Goal: Transaction & Acquisition: Download file/media

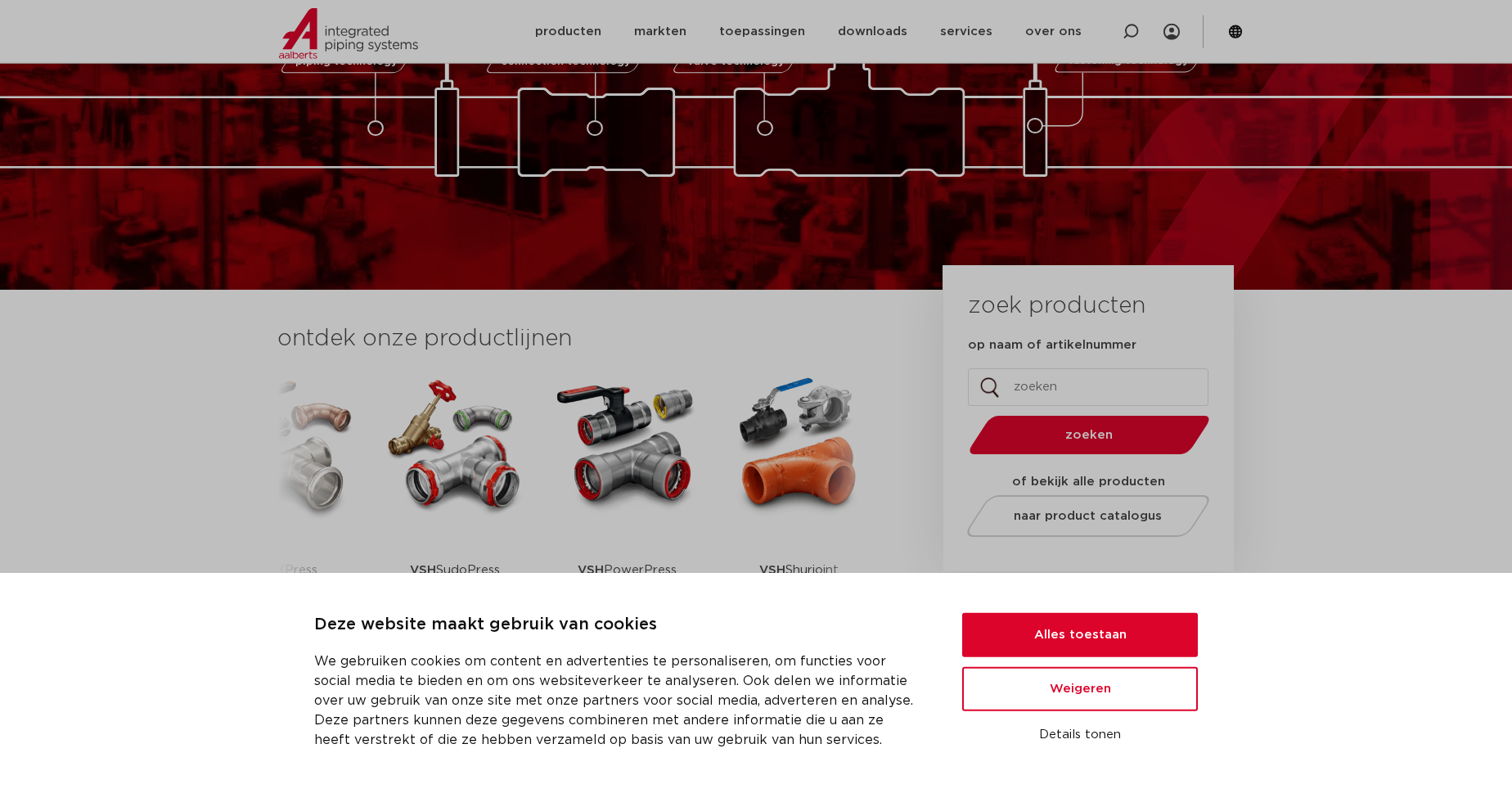
scroll to position [250, 0]
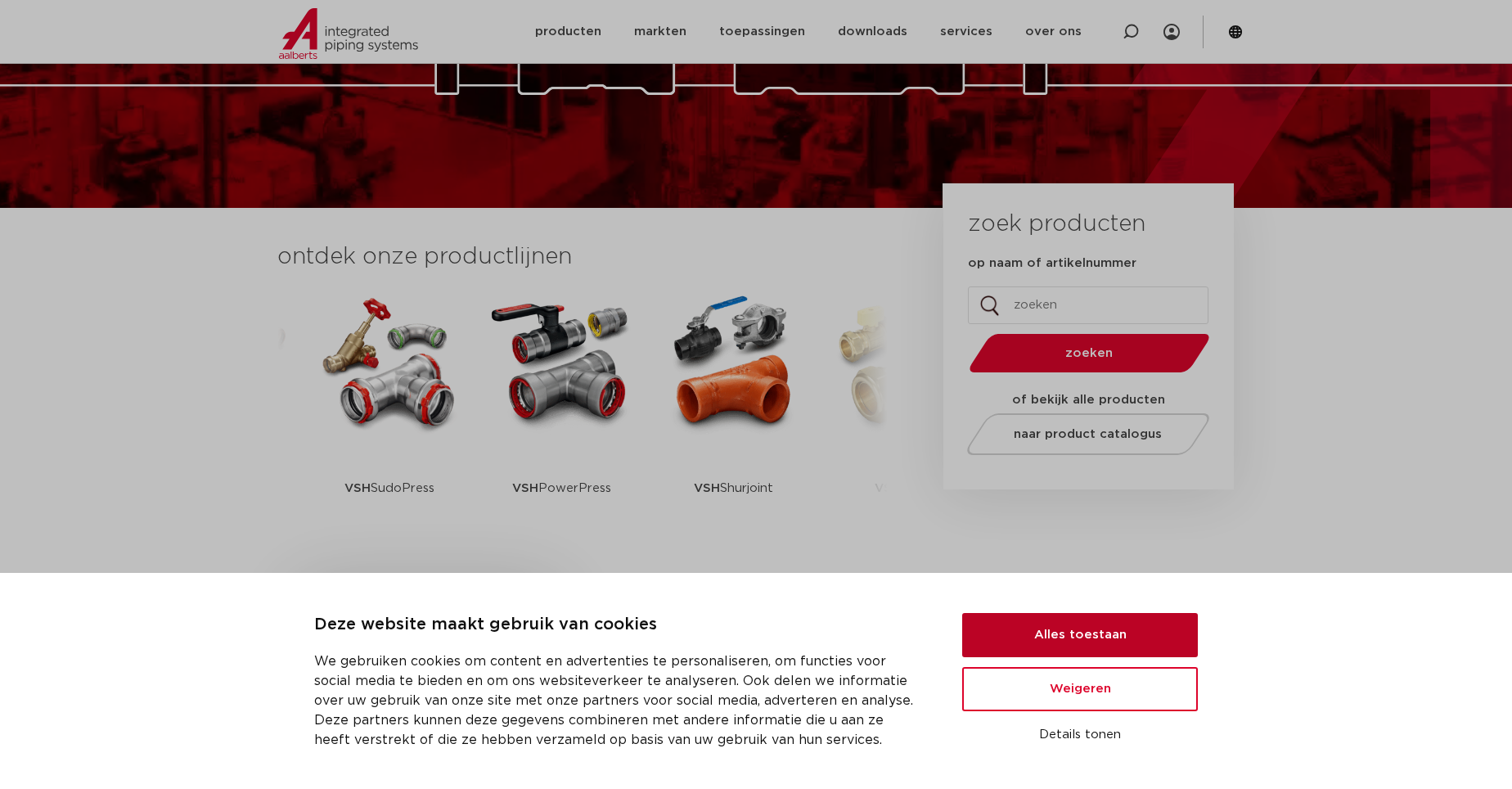
click at [1025, 630] on button "Alles toestaan" at bounding box center [1079, 636] width 236 height 45
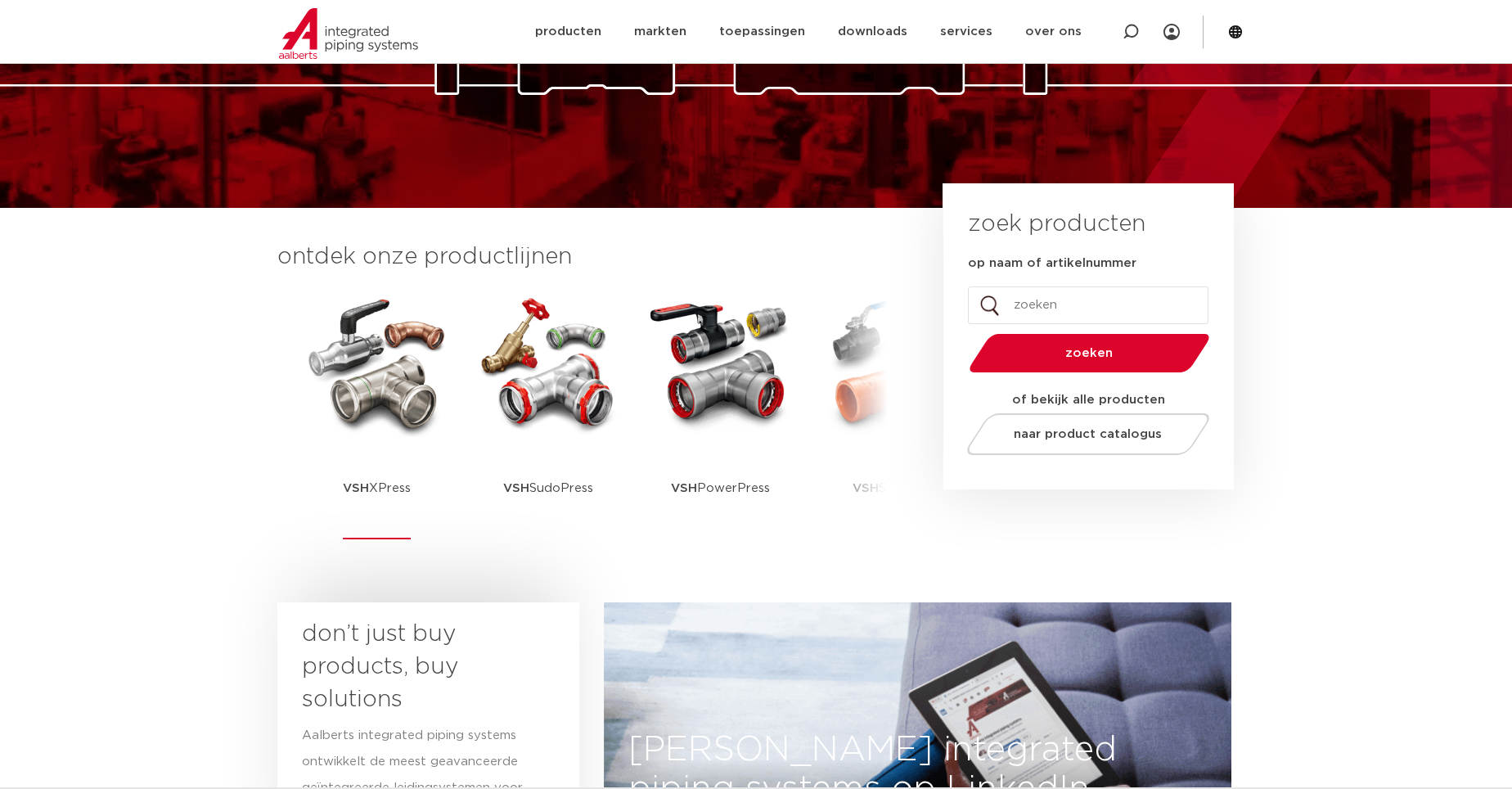
click at [397, 367] on img at bounding box center [376, 363] width 147 height 147
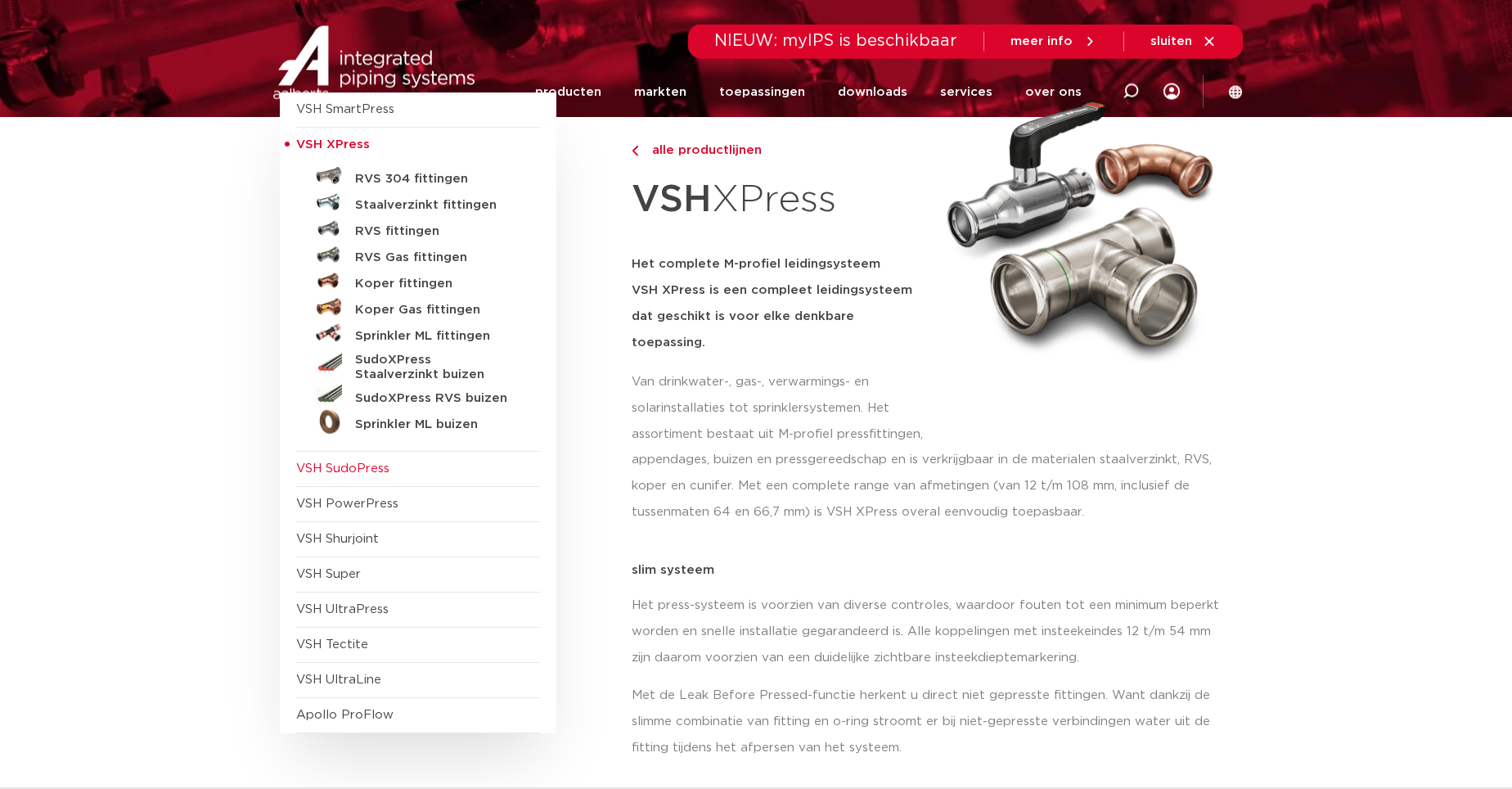
scroll to position [167, 0]
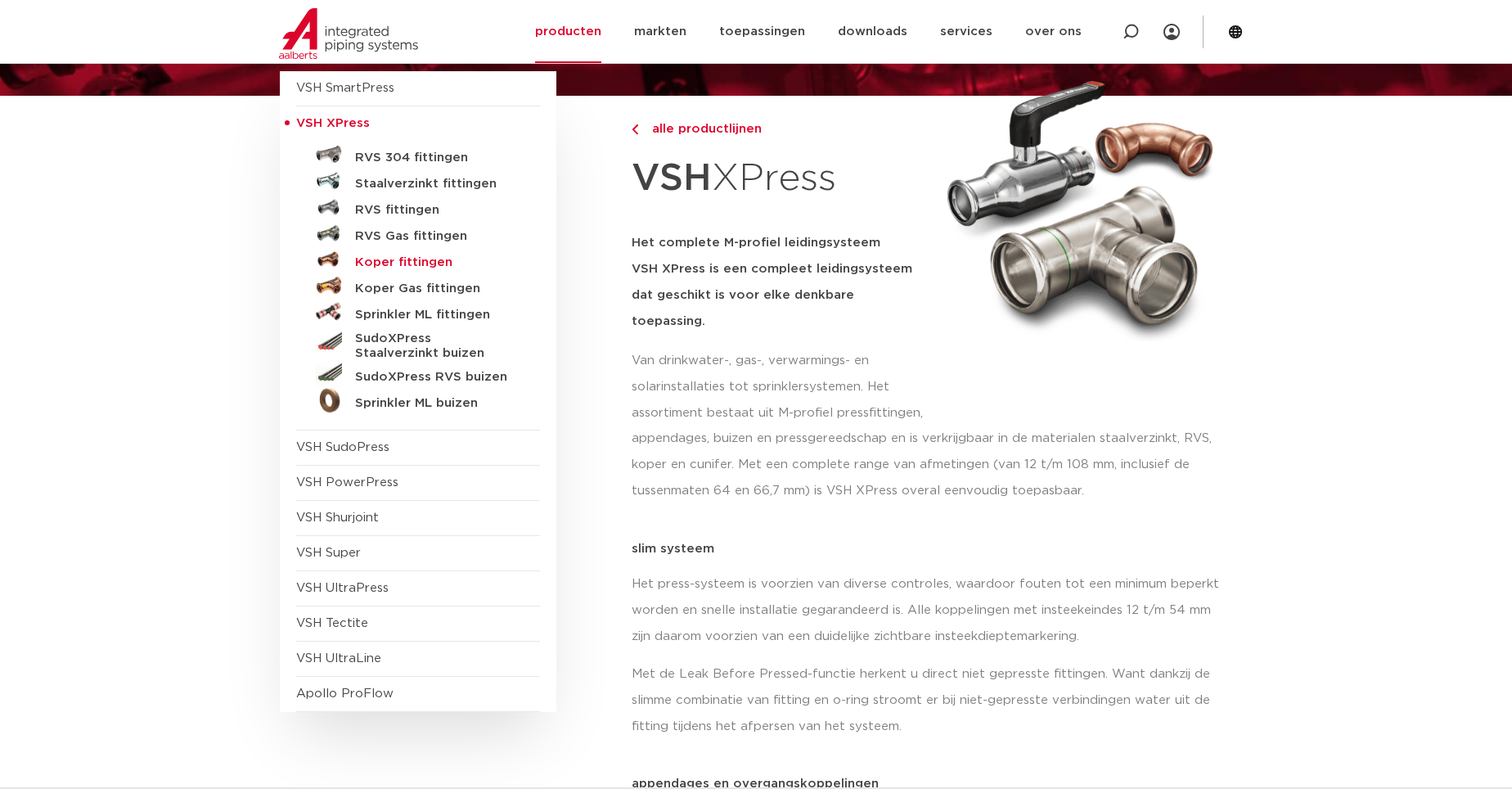
click at [382, 264] on h5 "Koper fittingen" at bounding box center [436, 262] width 162 height 15
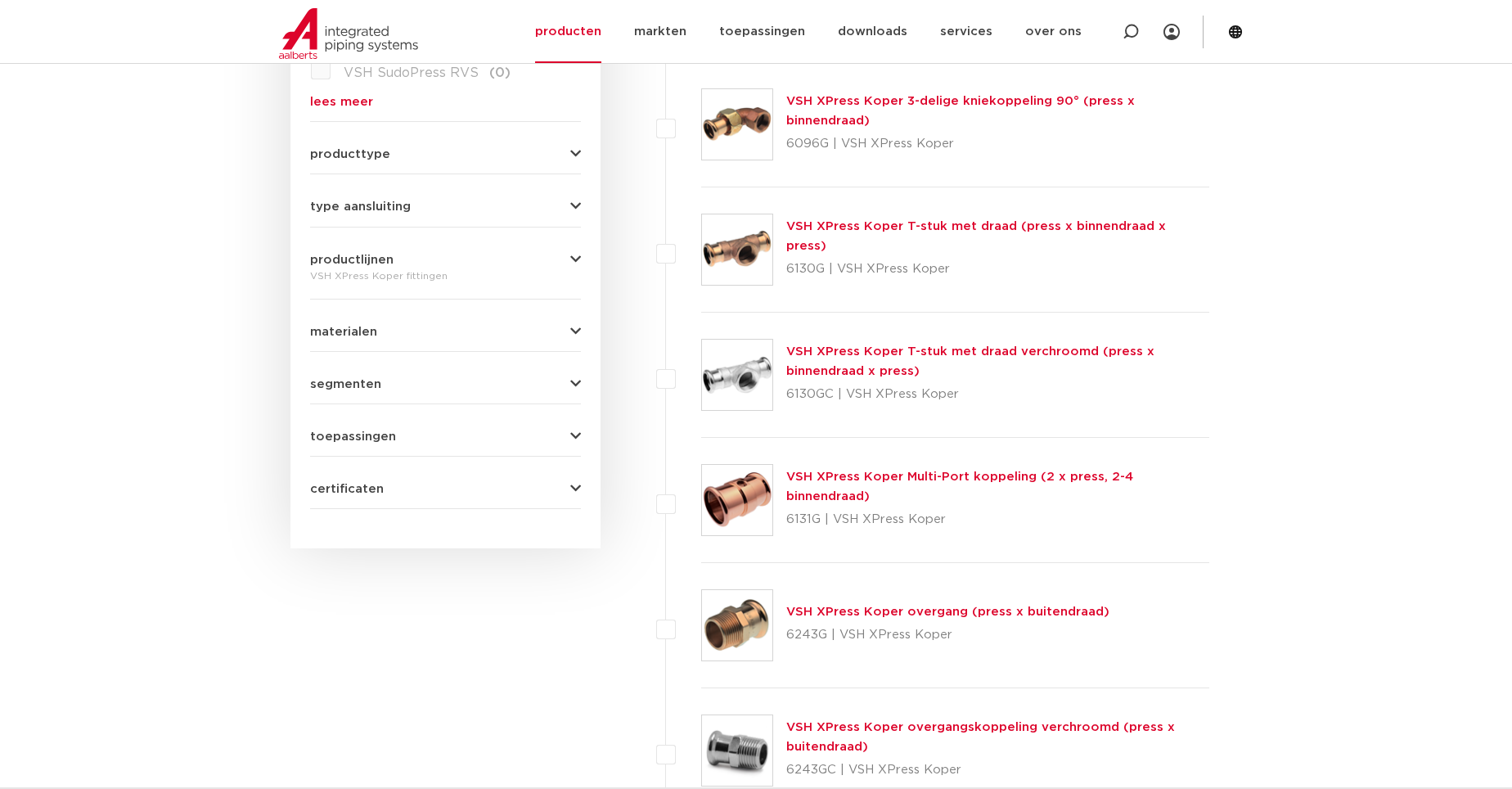
scroll to position [501, 0]
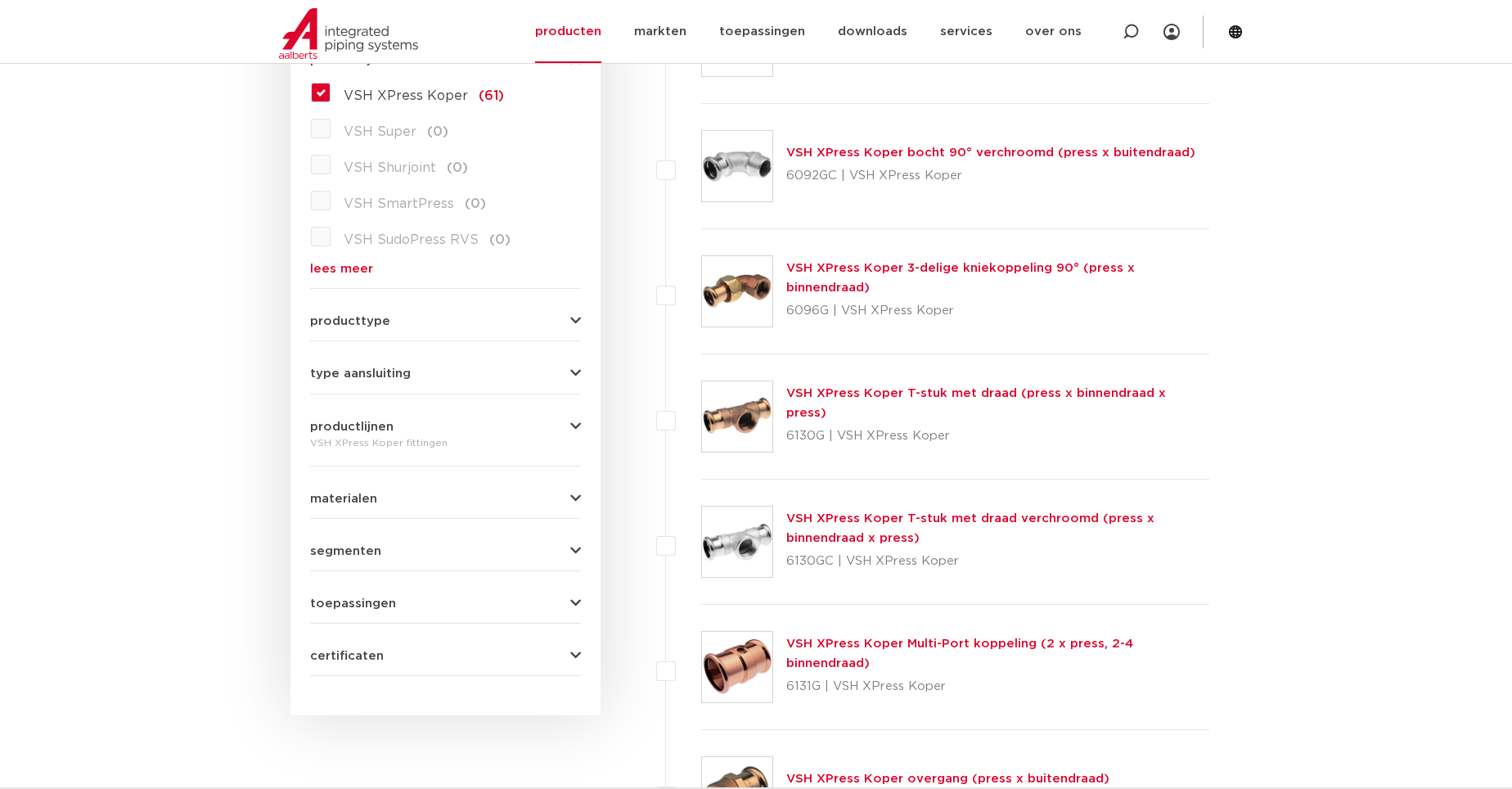
click at [577, 317] on icon "button" at bounding box center [576, 321] width 10 height 12
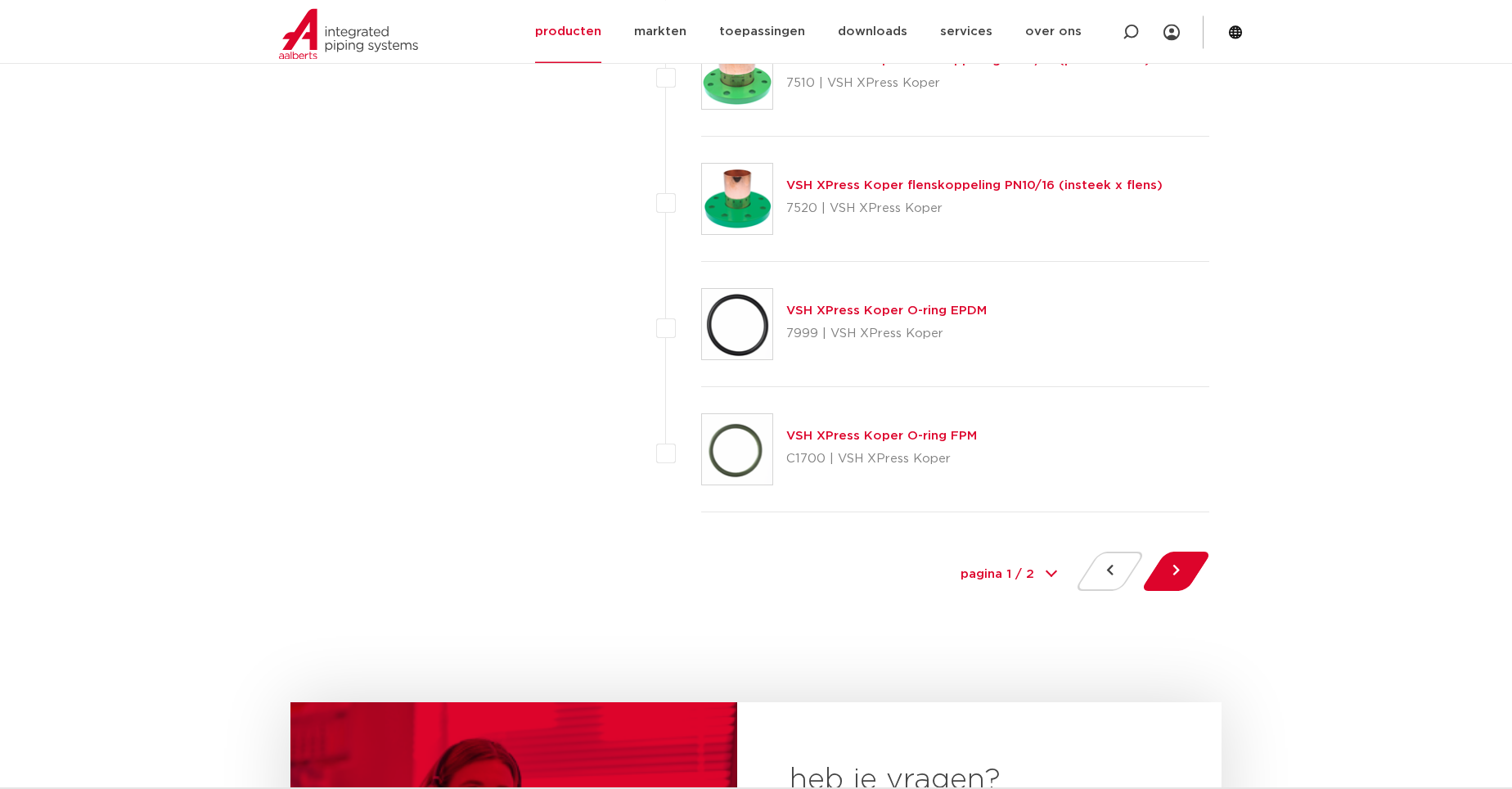
scroll to position [7512, 0]
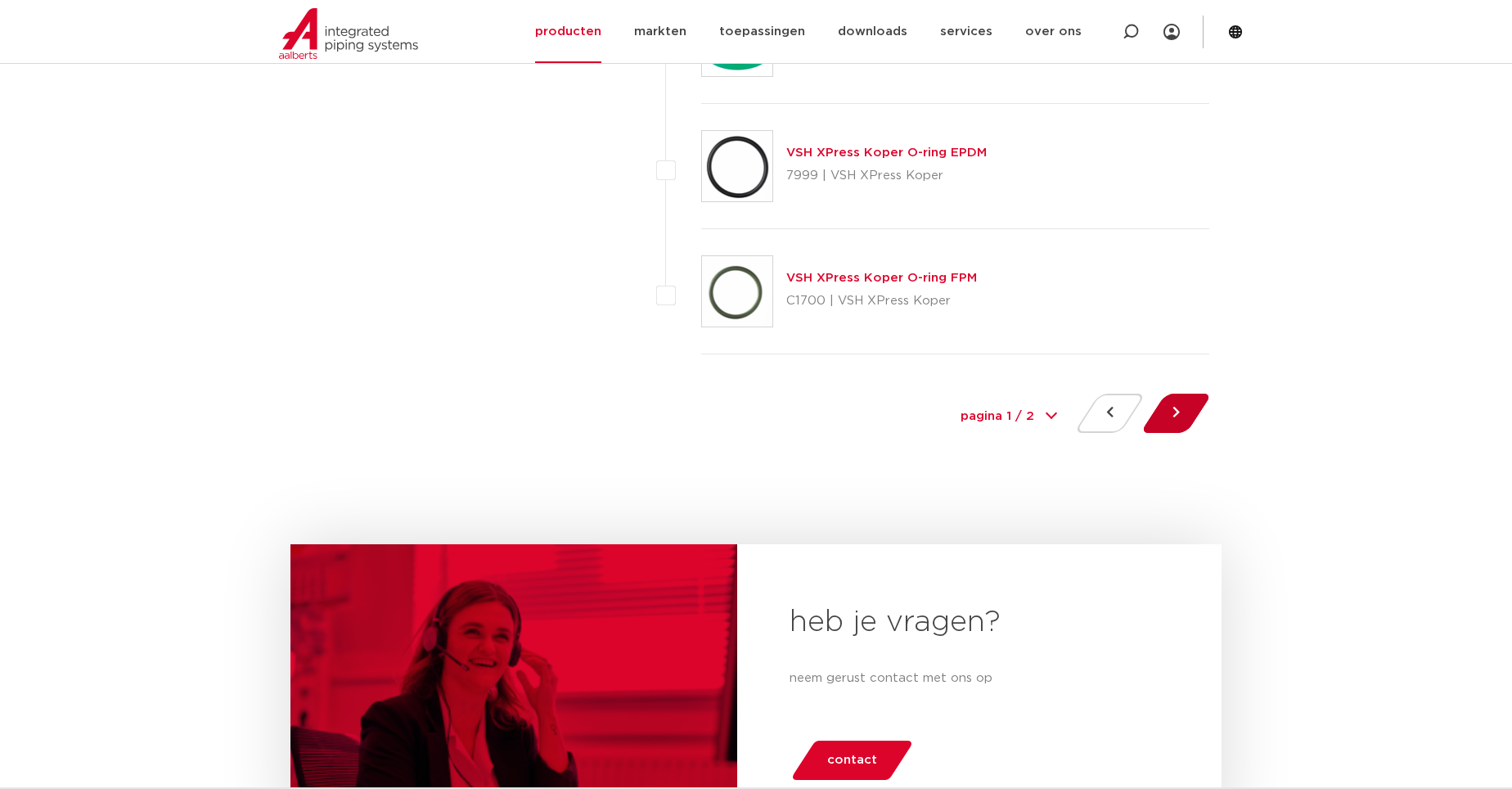
click at [1157, 414] on button at bounding box center [1176, 413] width 46 height 39
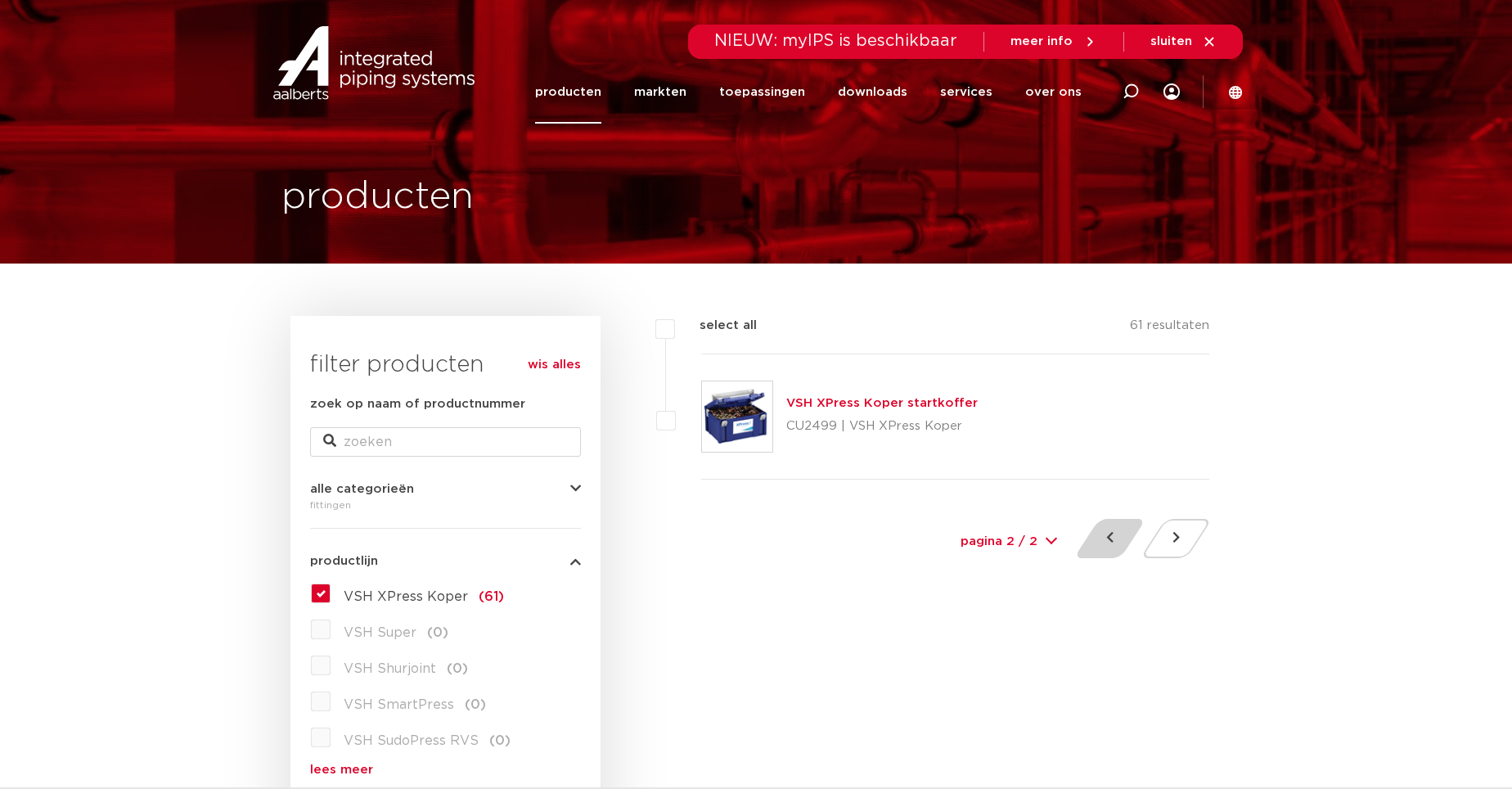
click at [1115, 551] on button at bounding box center [1110, 539] width 46 height 39
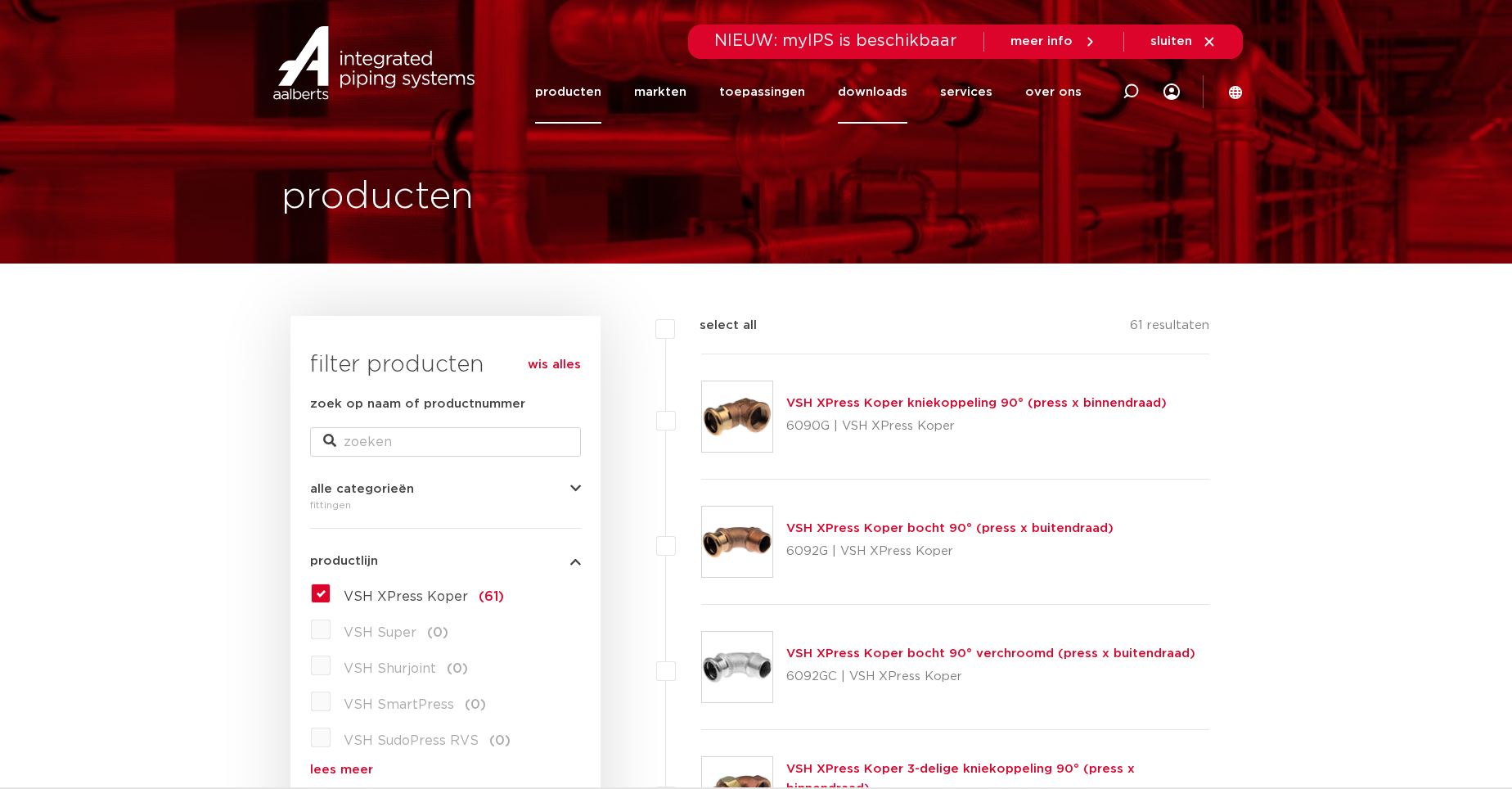
click at [881, 86] on link "downloads" at bounding box center [872, 93] width 69 height 63
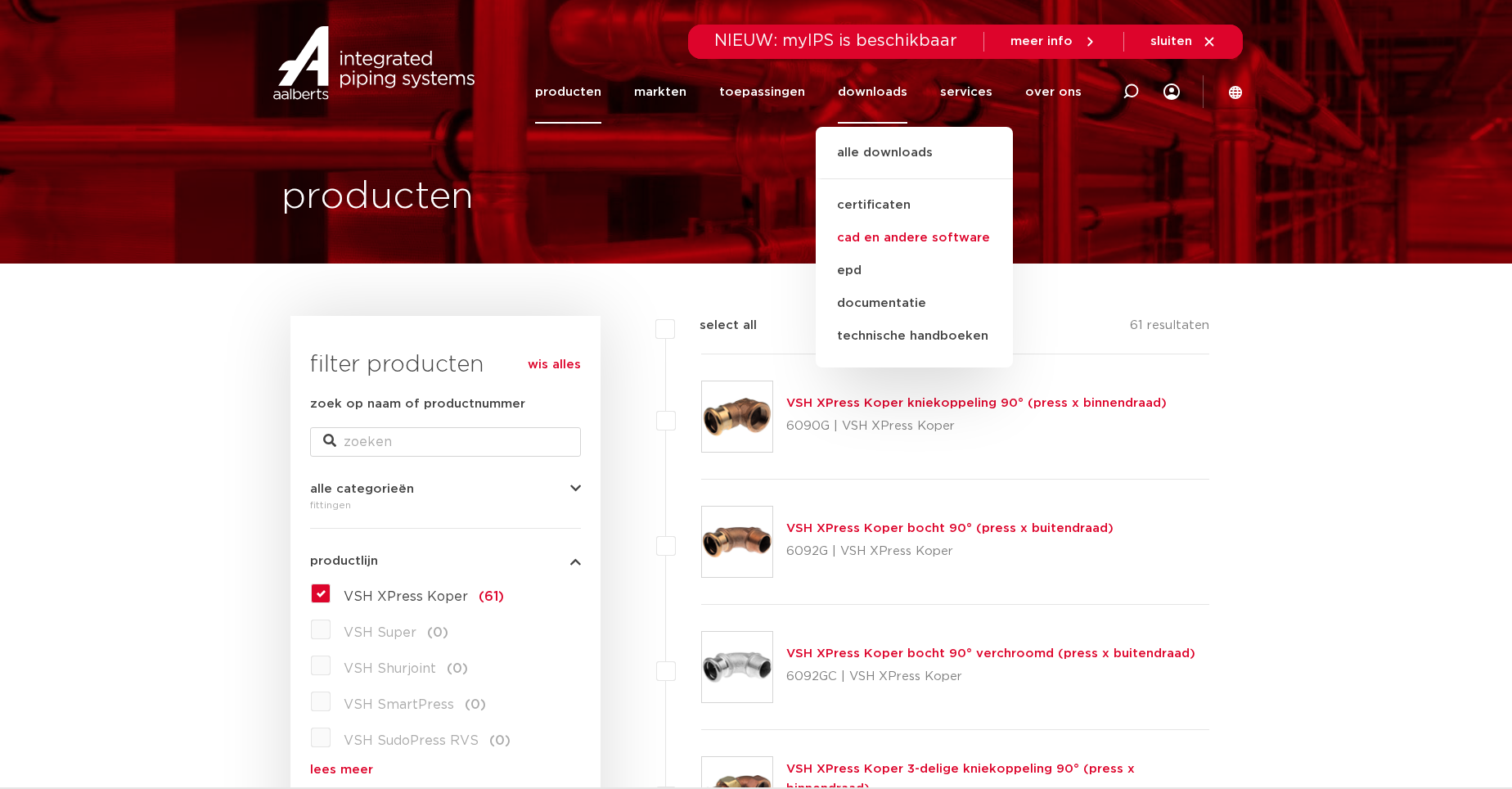
click at [891, 242] on link "cad en andere software" at bounding box center [914, 238] width 197 height 33
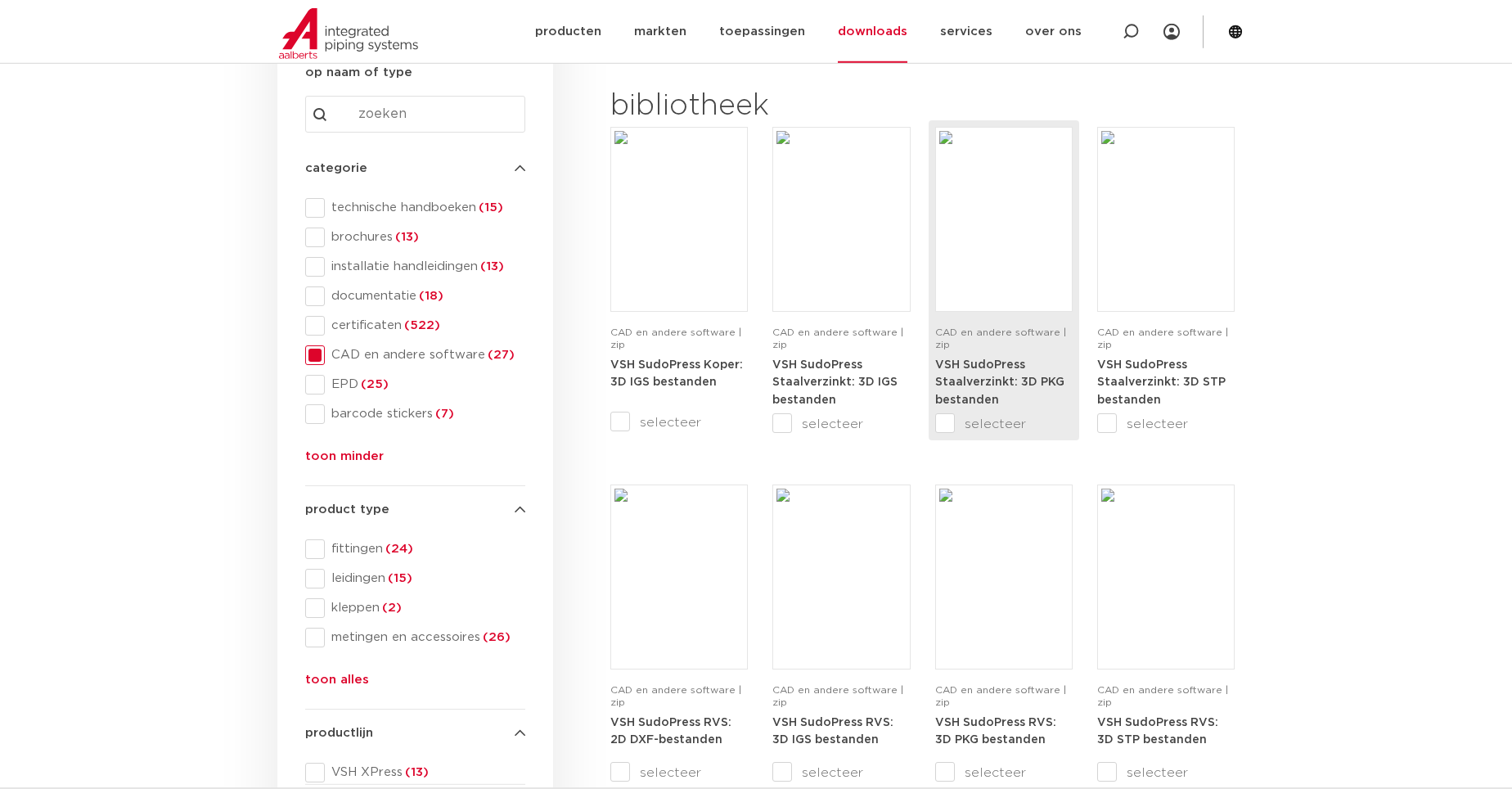
scroll to position [250, 0]
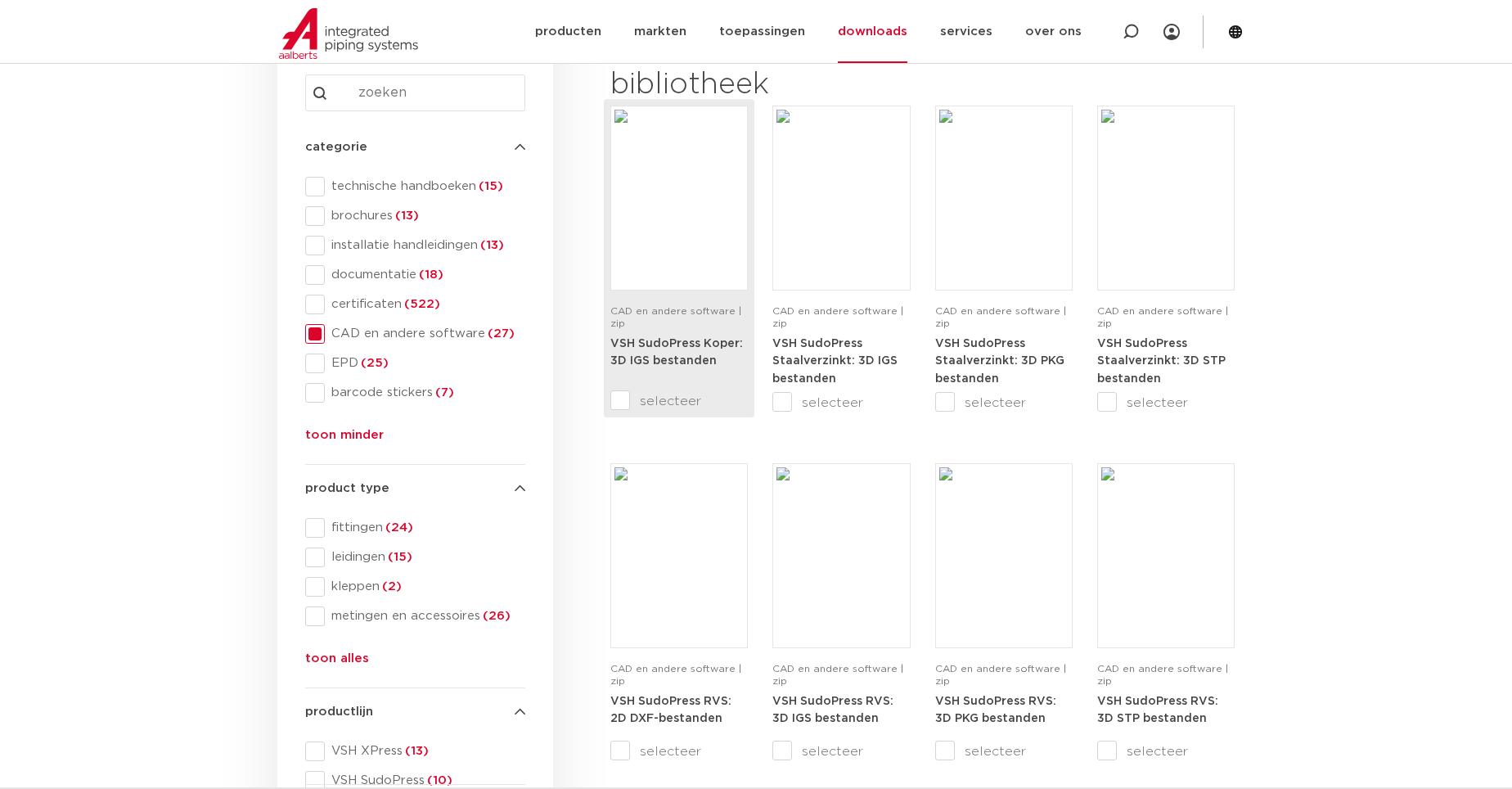
click at [620, 397] on input "selecteer" at bounding box center [645, 401] width 69 height 20
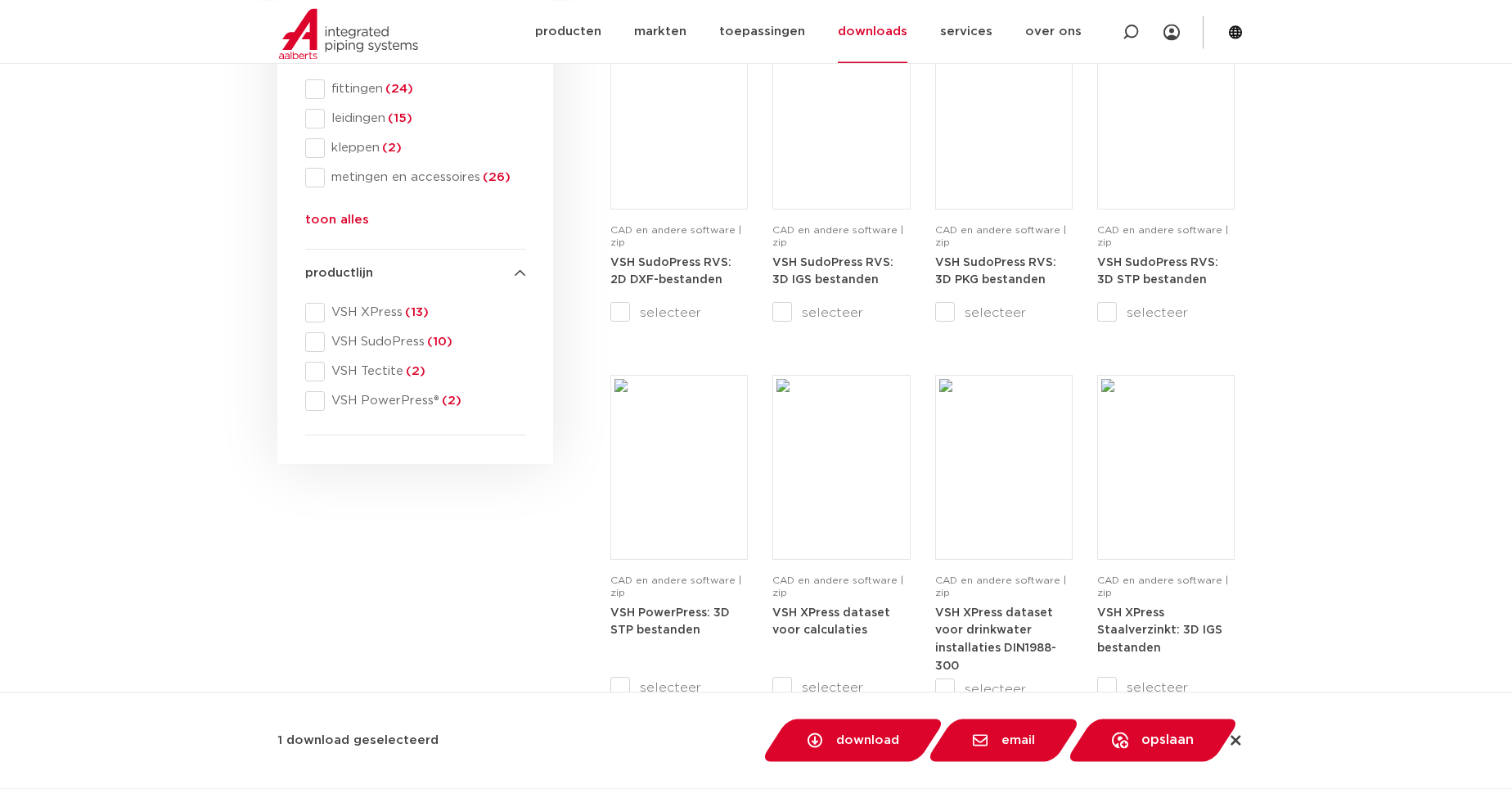
scroll to position [918, 0]
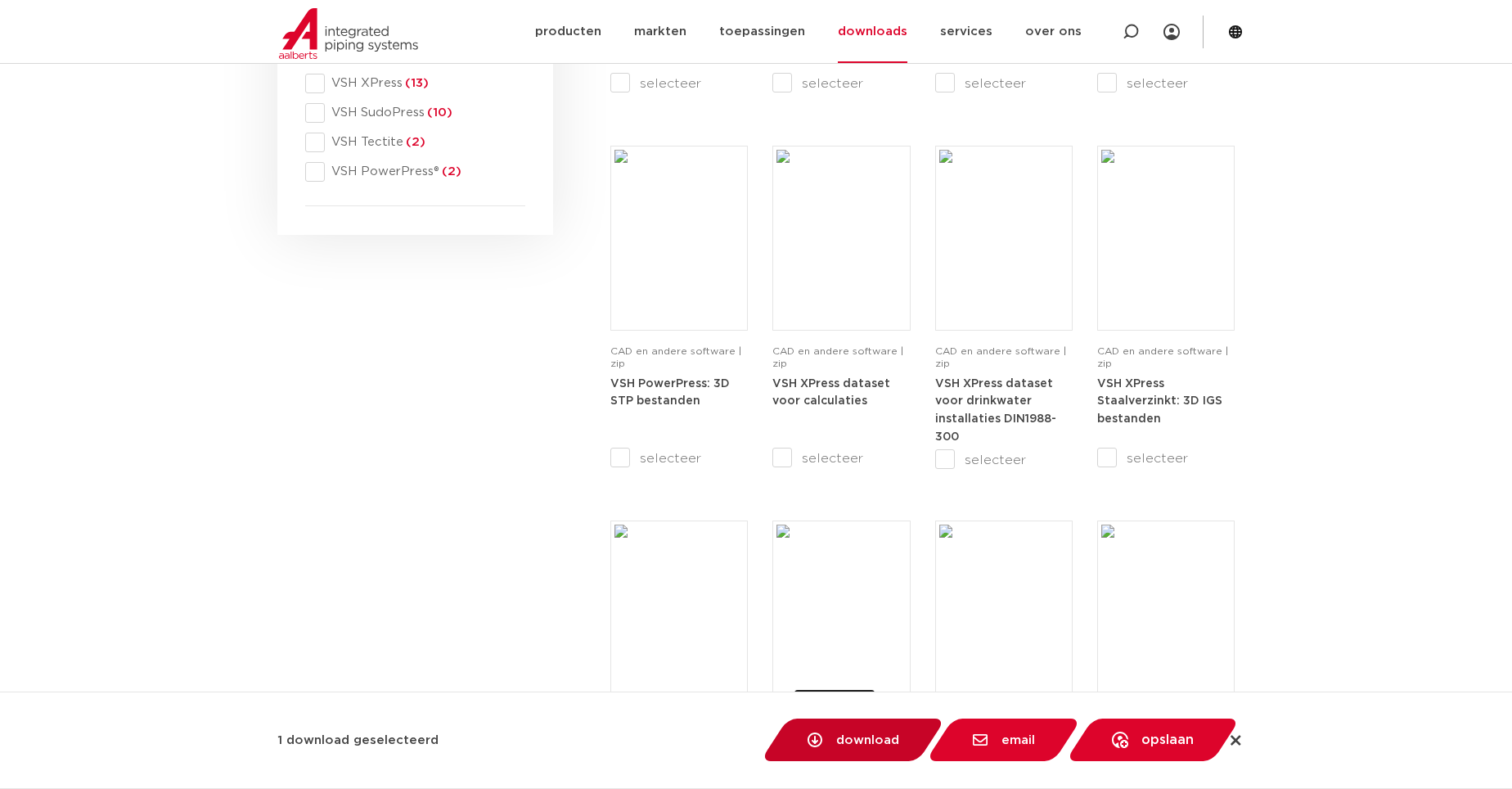
click at [851, 741] on span "download" at bounding box center [868, 740] width 63 height 12
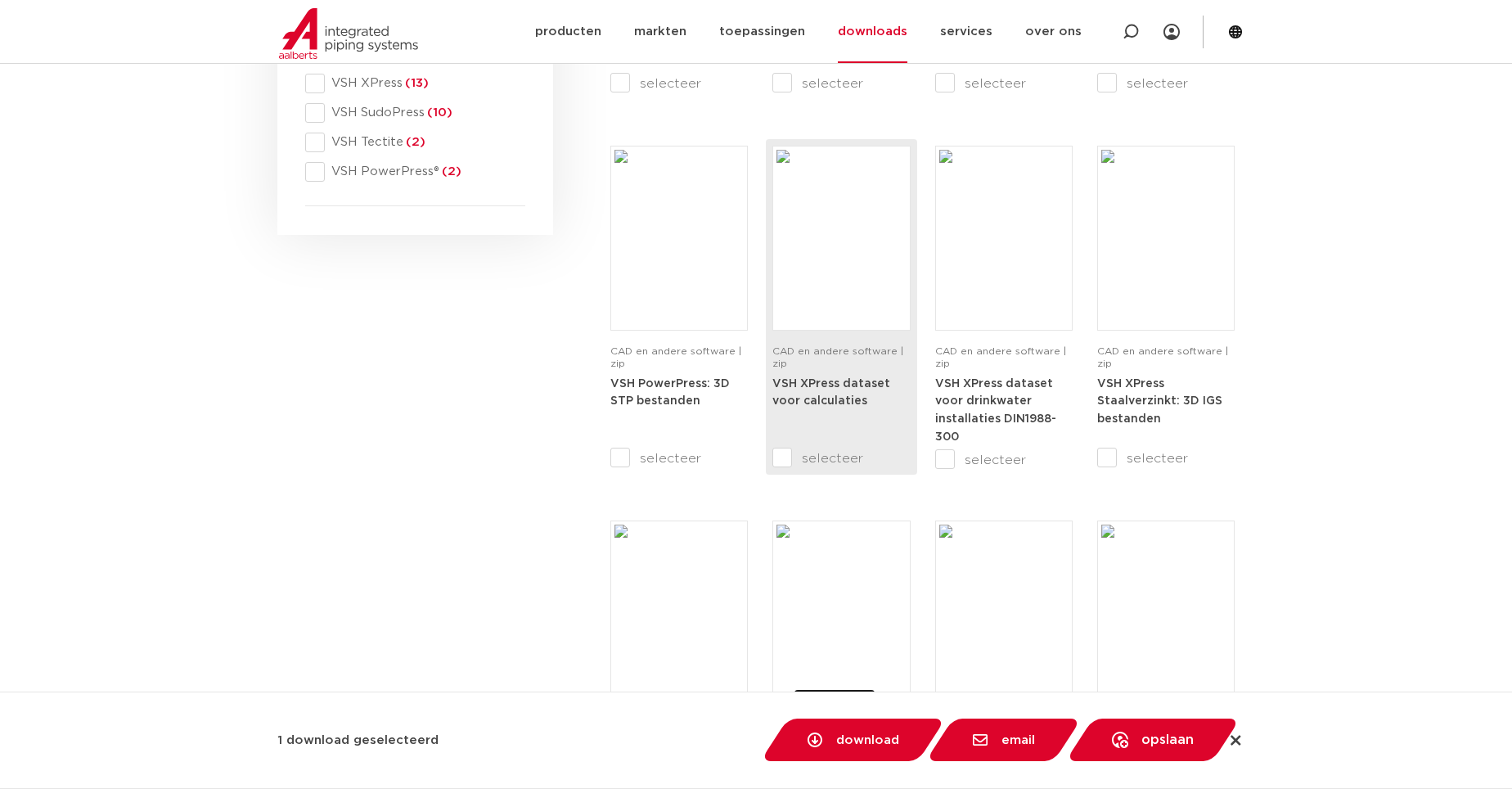
checkbox input "false"
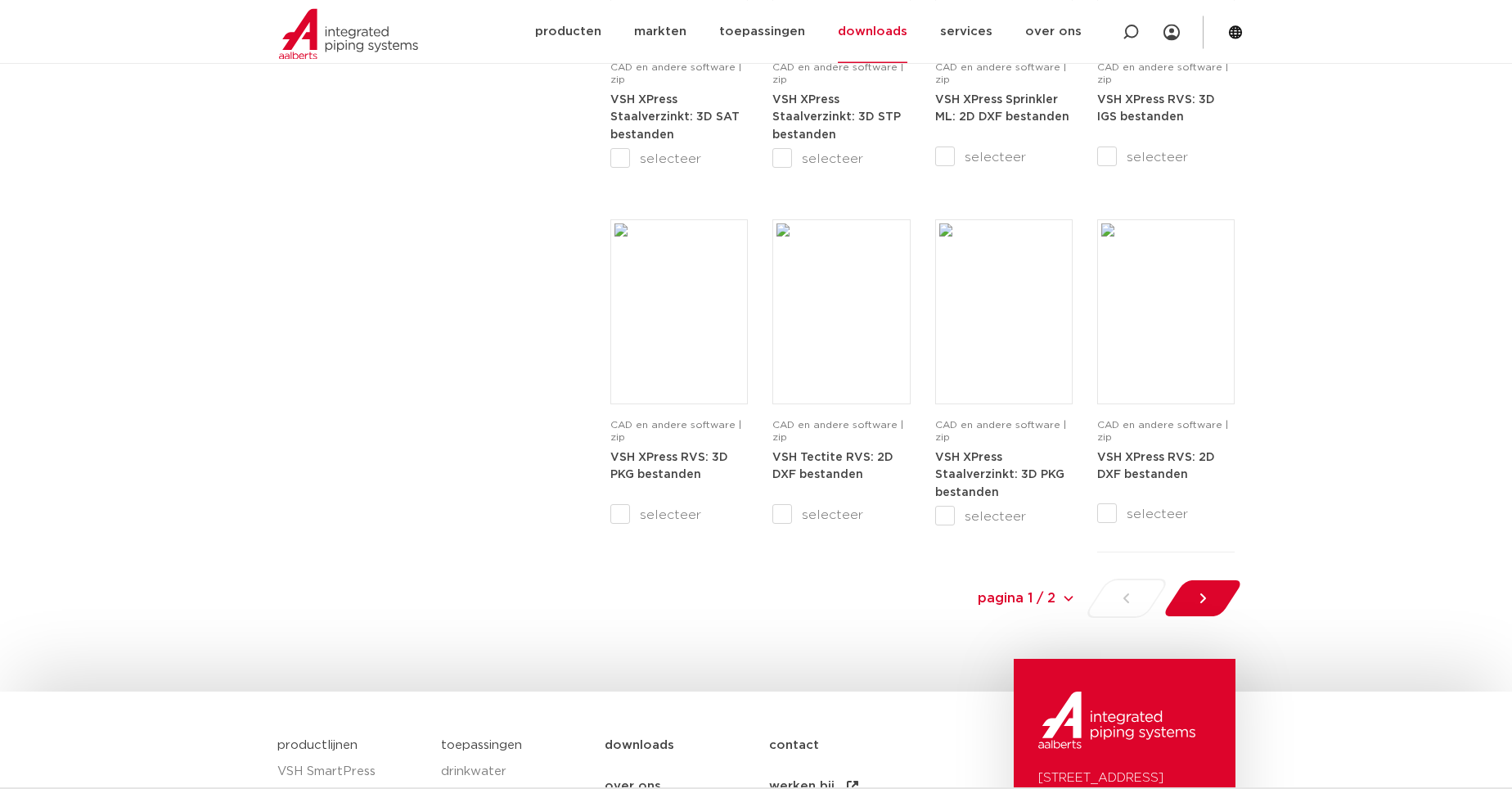
scroll to position [1586, 0]
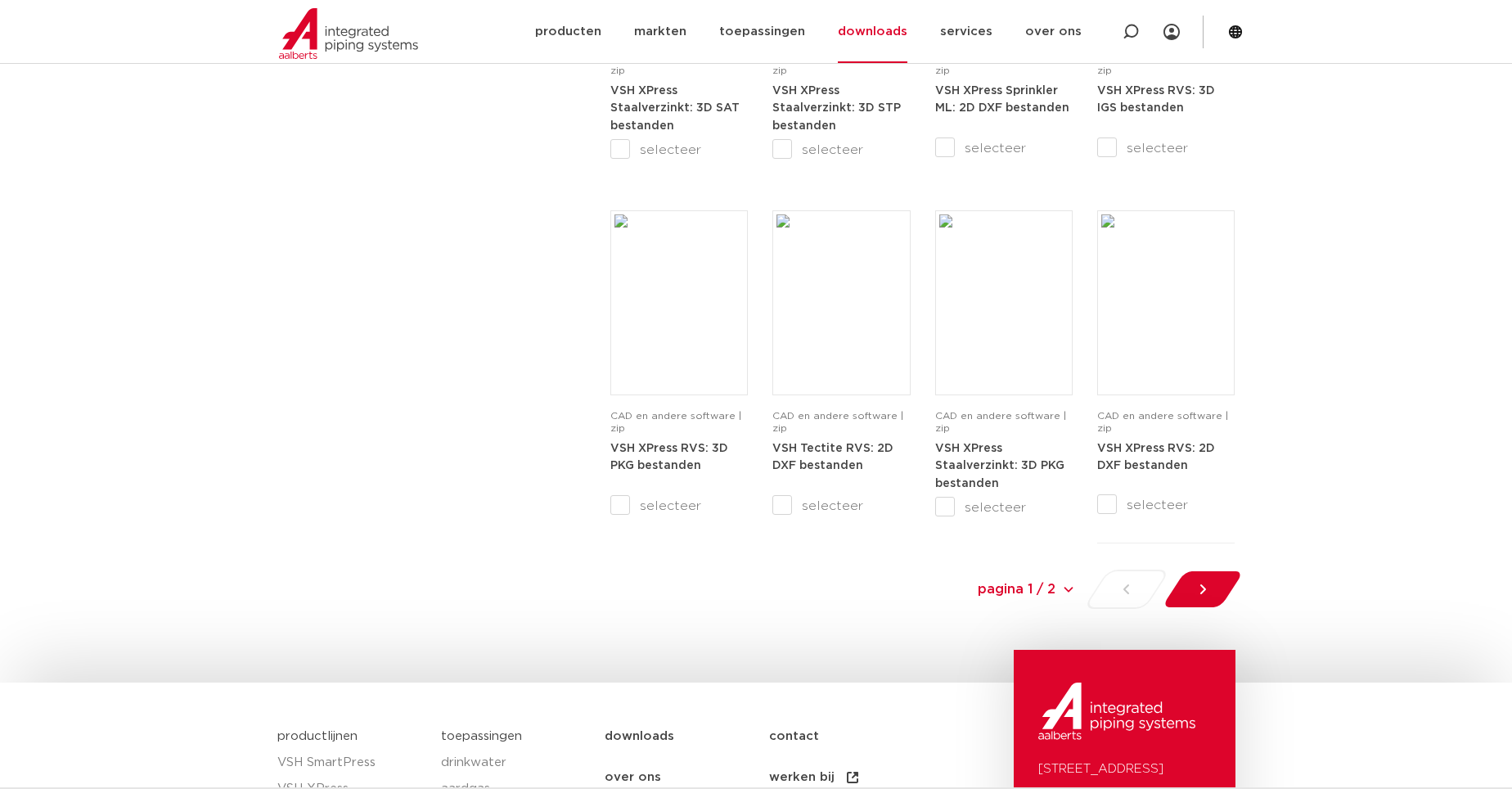
click at [1222, 589] on div at bounding box center [1203, 589] width 89 height 39
